Goal: Transaction & Acquisition: Download file/media

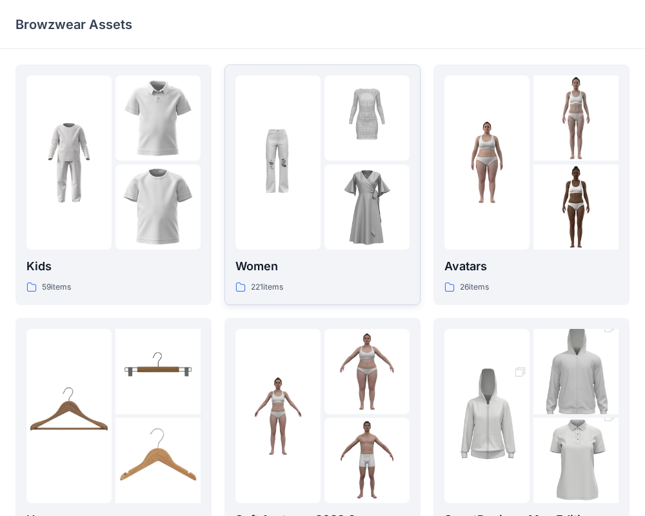
scroll to position [8, 0]
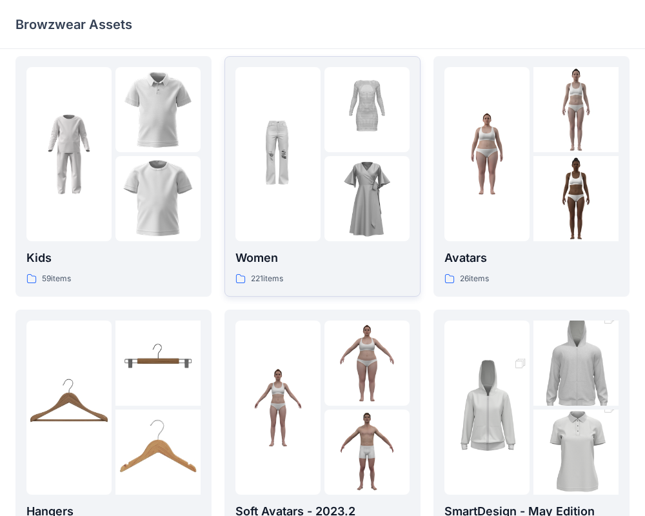
click at [273, 216] on div at bounding box center [277, 154] width 85 height 174
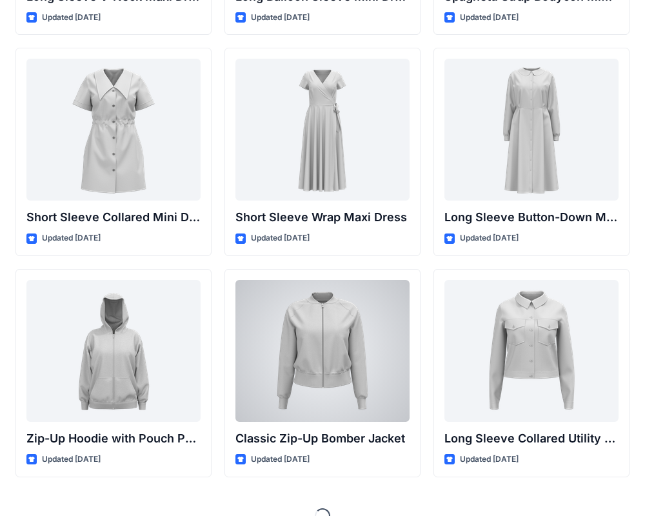
scroll to position [2248, 0]
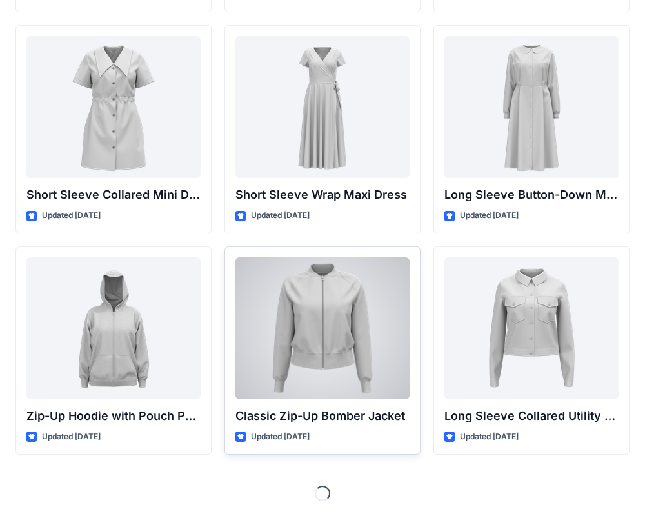
click at [337, 285] on div at bounding box center [322, 328] width 174 height 142
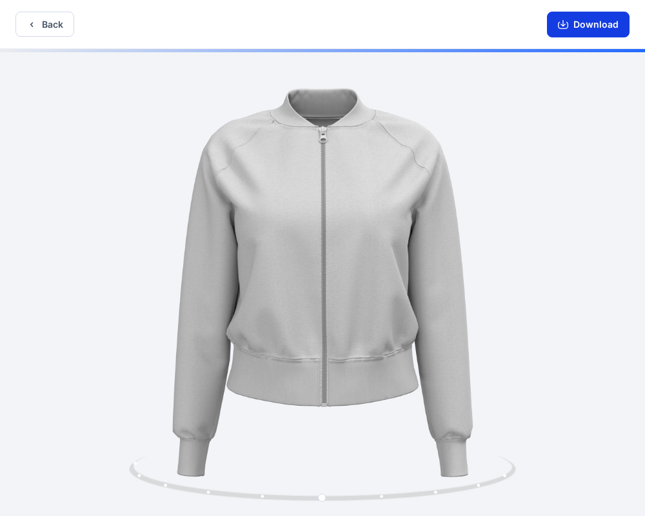
click at [585, 32] on button "Download" at bounding box center [588, 25] width 83 height 26
click at [586, 34] on button "Download" at bounding box center [588, 25] width 83 height 26
